Goal: Information Seeking & Learning: Learn about a topic

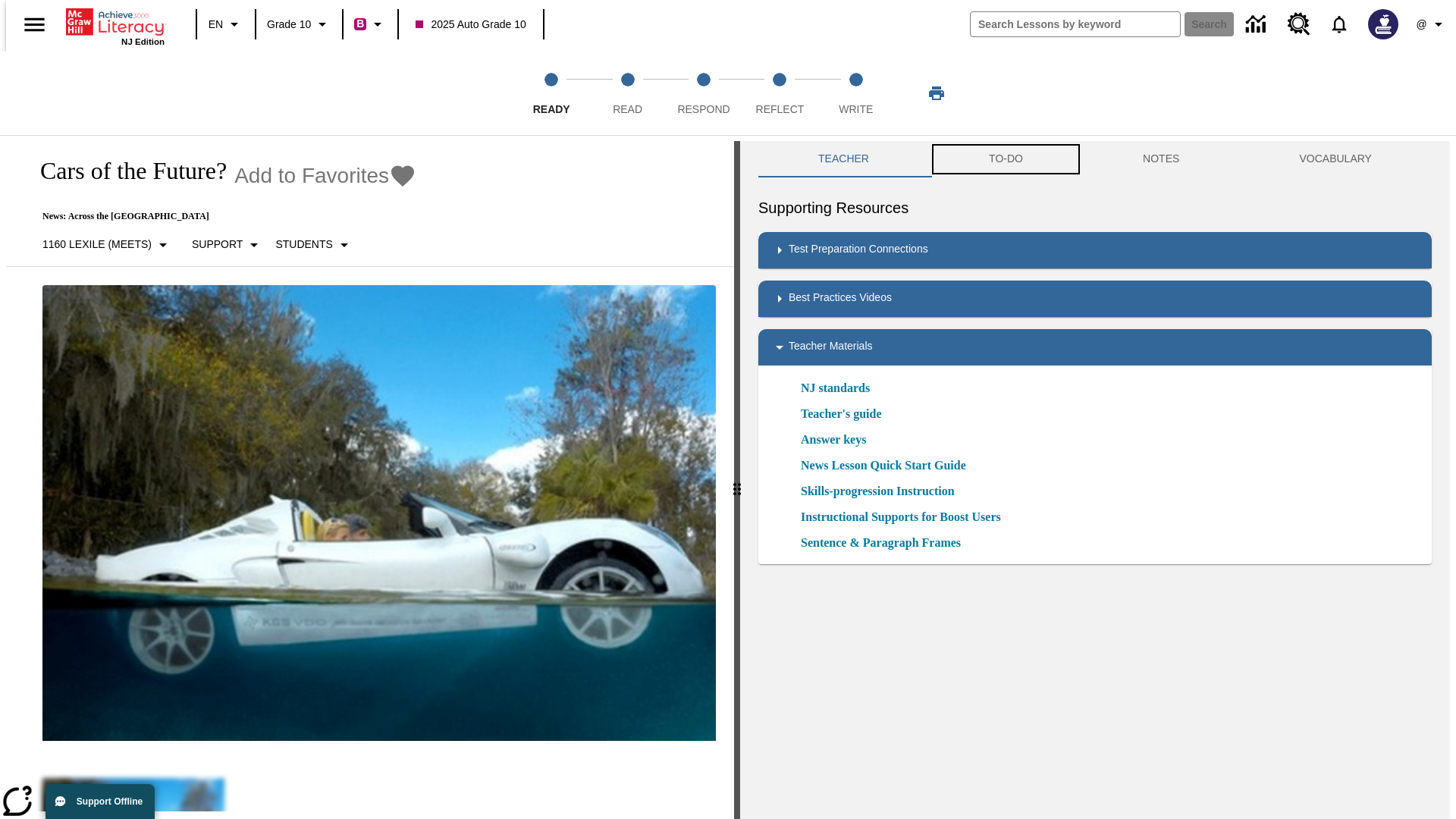
click at [1005, 160] on button "TO-DO" at bounding box center [1006, 160] width 154 height 36
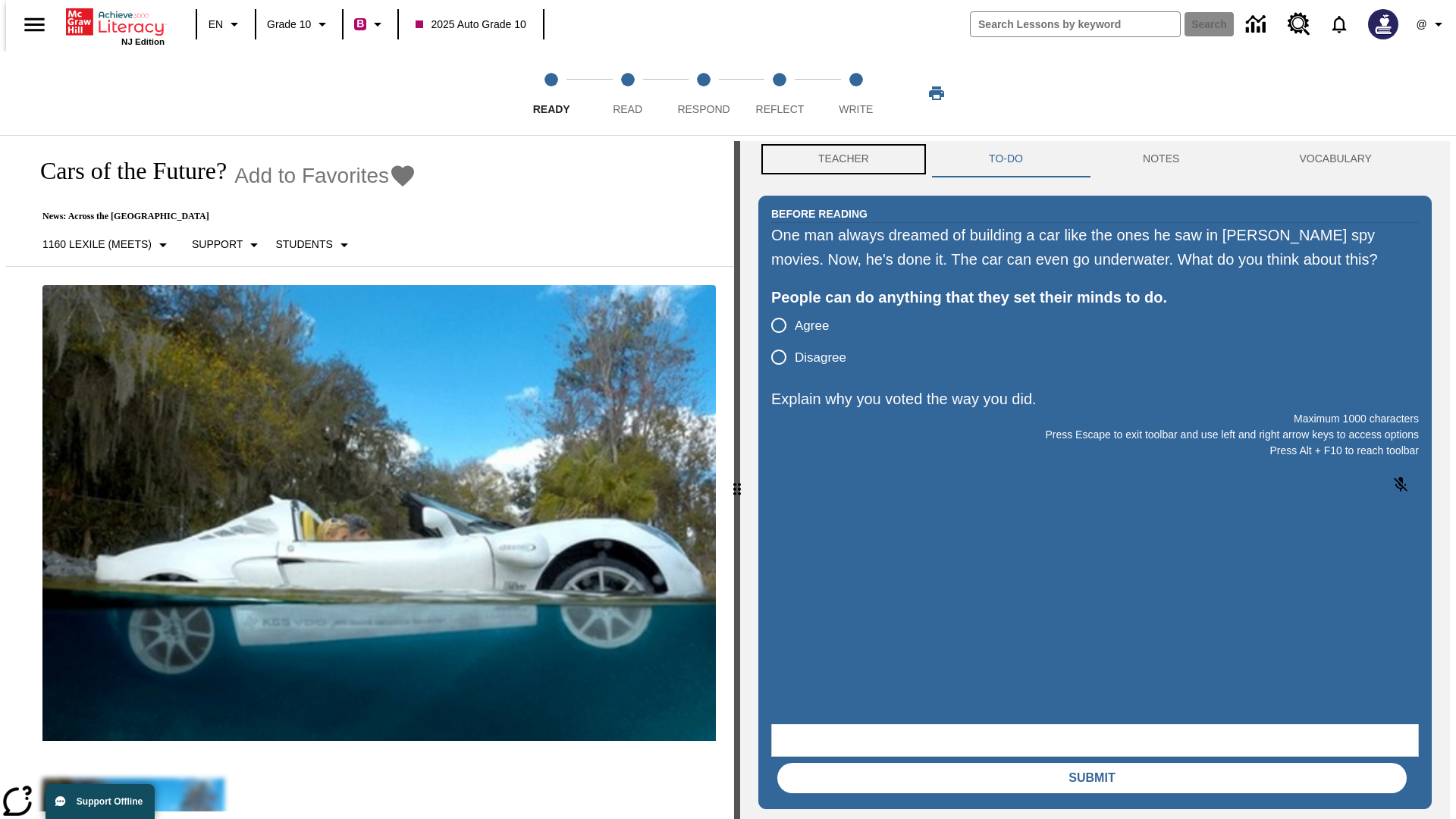
scroll to position [1, 0]
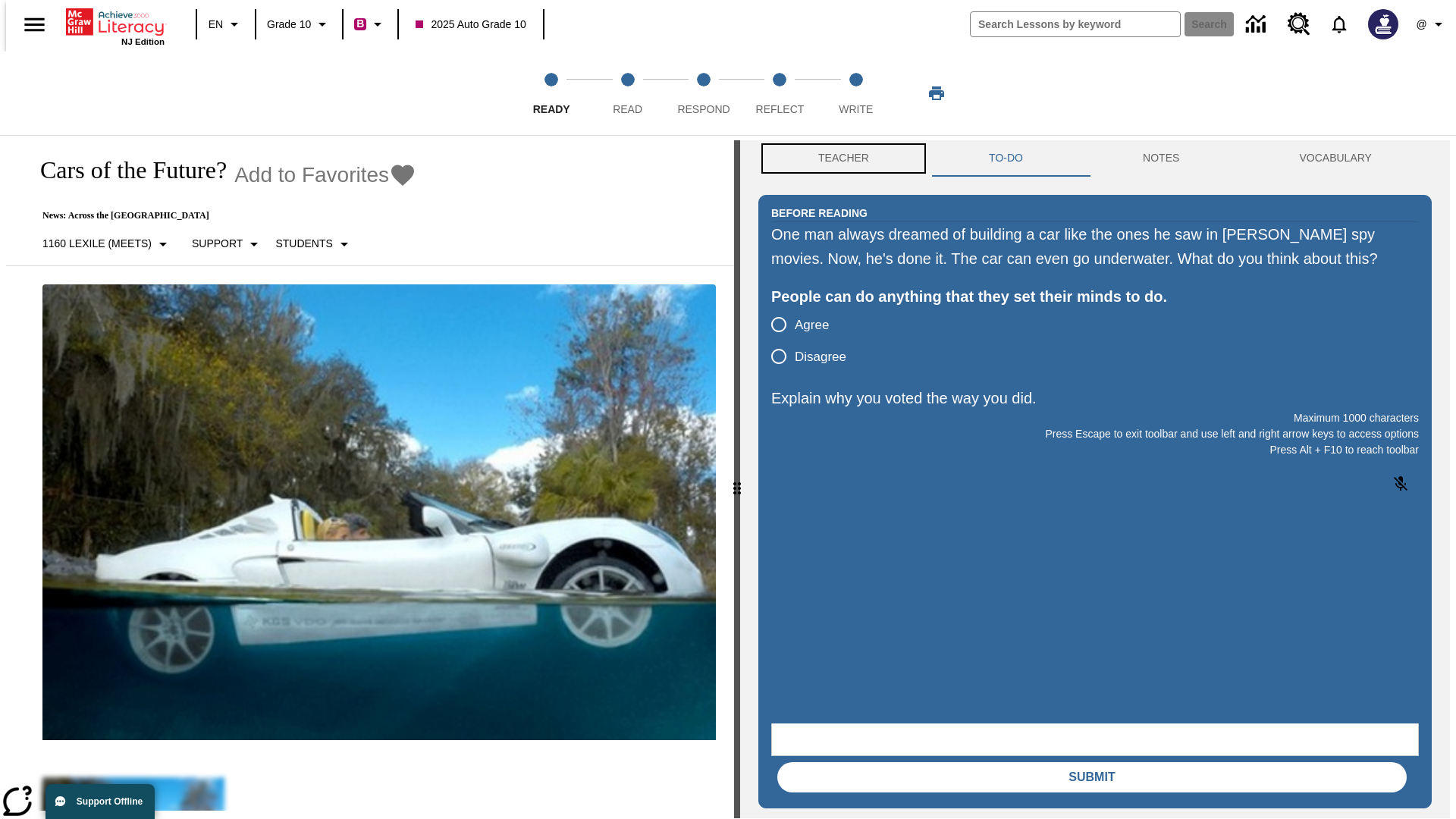
click at [839, 160] on button "Teacher" at bounding box center [844, 159] width 170 height 36
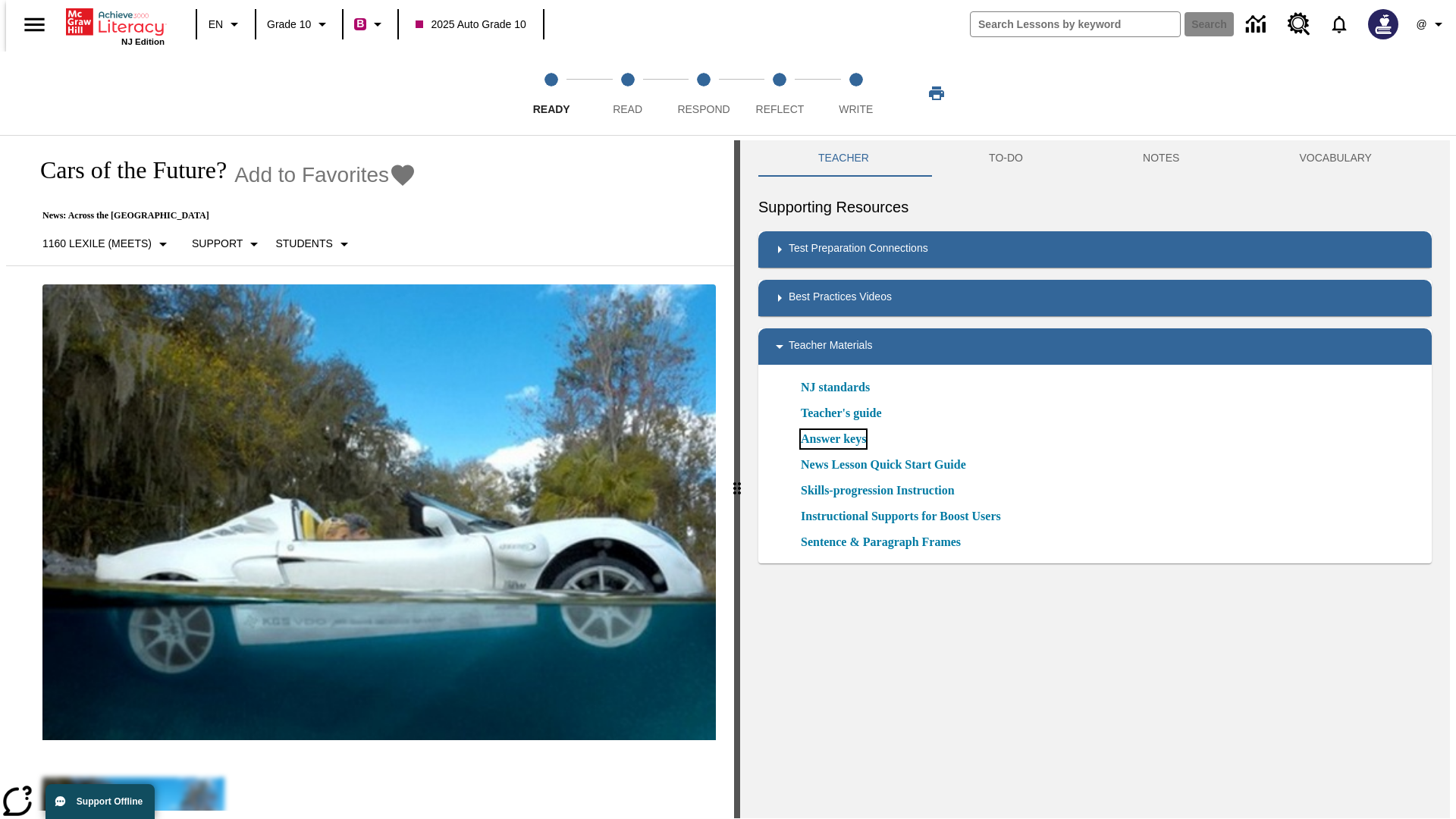
click at [832, 439] on link "Answer keys" at bounding box center [833, 439] width 65 height 18
click at [627, 93] on span "Read" at bounding box center [627, 102] width 30 height 27
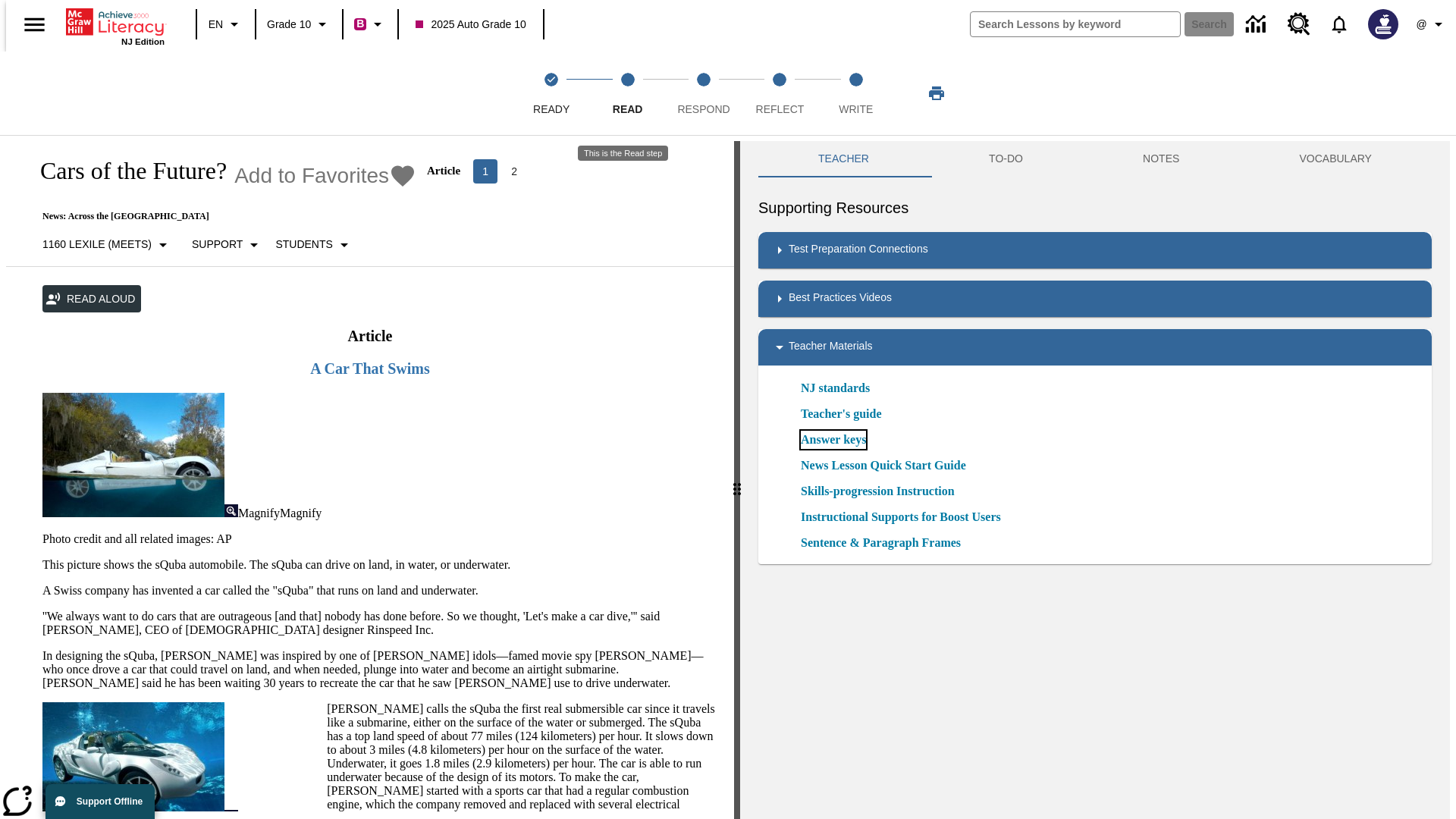
click at [832, 440] on link "Answer keys" at bounding box center [833, 440] width 65 height 18
click at [703, 93] on span "Respond" at bounding box center [702, 102] width 52 height 27
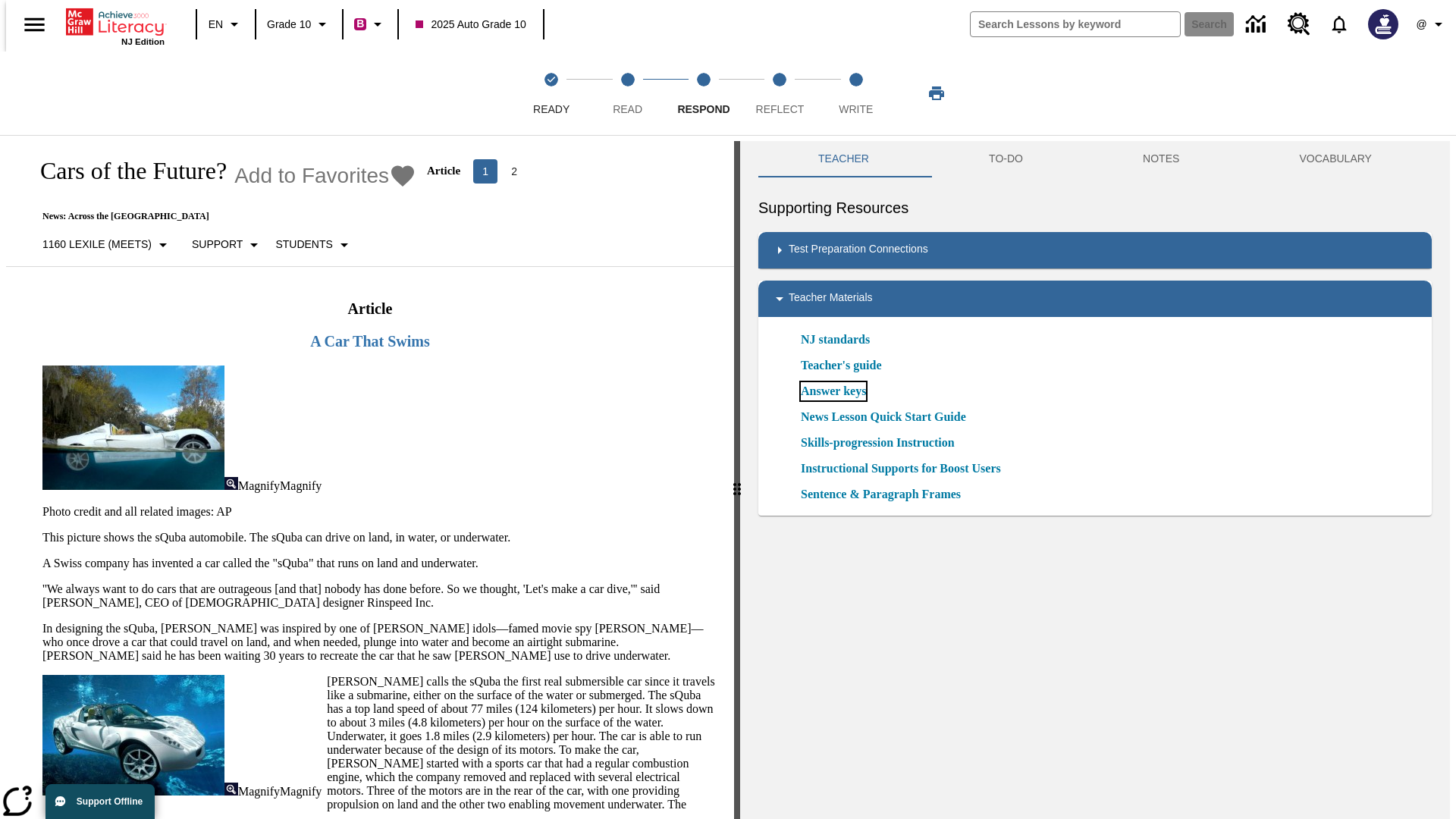
click at [832, 391] on link "Answer keys" at bounding box center [833, 391] width 65 height 18
click at [779, 93] on span "Reflect" at bounding box center [780, 102] width 49 height 27
click at [832, 391] on link "Answer keys" at bounding box center [833, 391] width 65 height 18
